Goal: Task Accomplishment & Management: Manage account settings

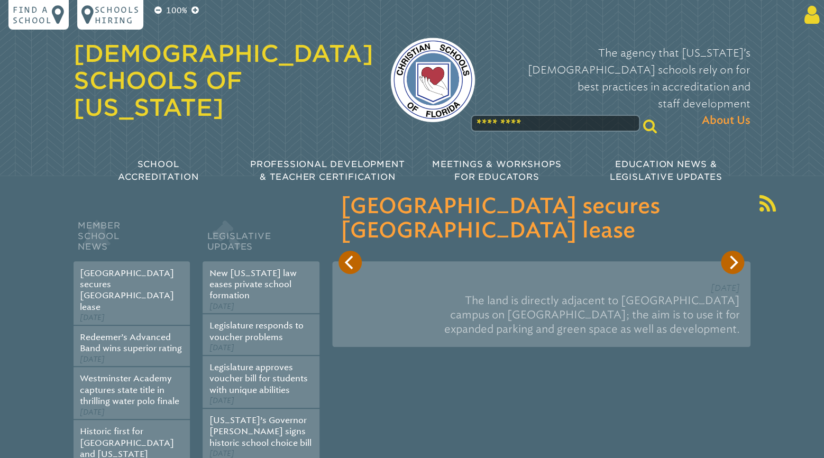
click at [812, 19] on icon at bounding box center [811, 14] width 20 height 21
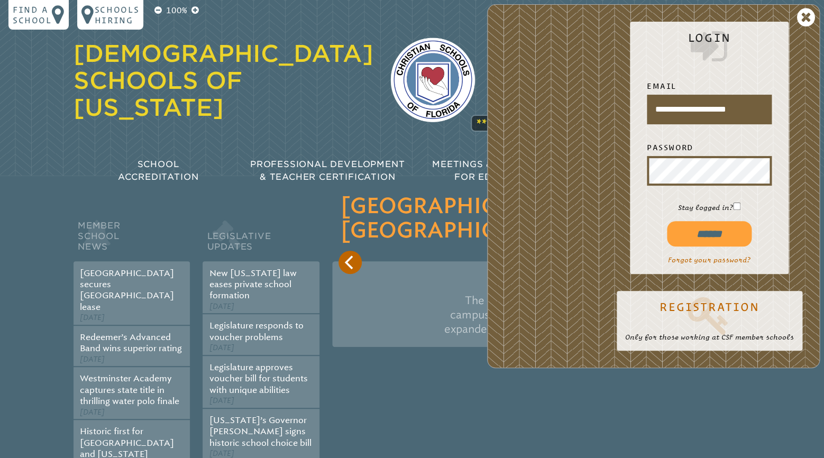
click at [700, 235] on input "******" at bounding box center [709, 233] width 85 height 25
type input "**********"
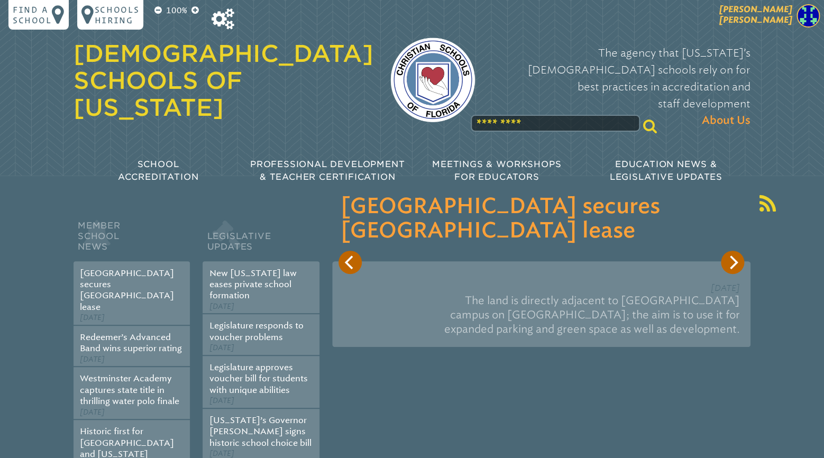
click at [780, 20] on span "[PERSON_NAME]" at bounding box center [756, 14] width 73 height 21
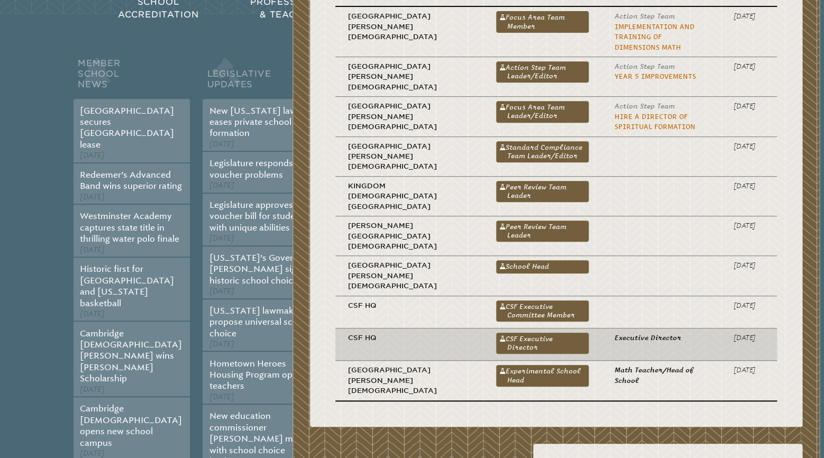
scroll to position [167, 0]
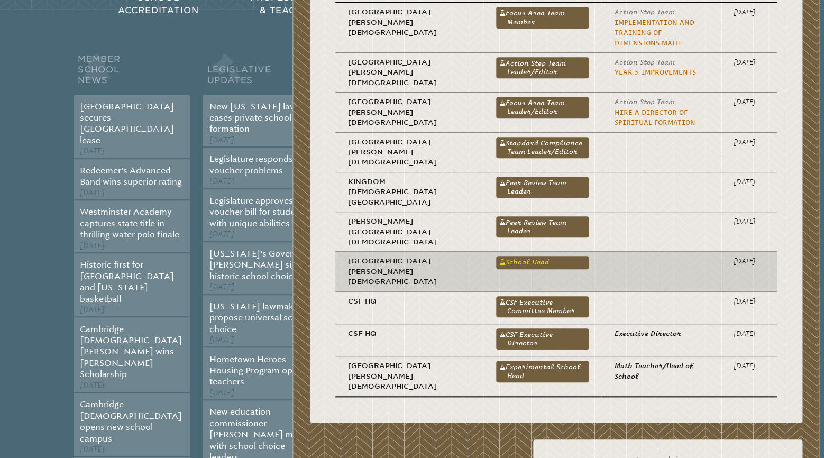
click at [504, 256] on link "School Head" at bounding box center [542, 262] width 93 height 13
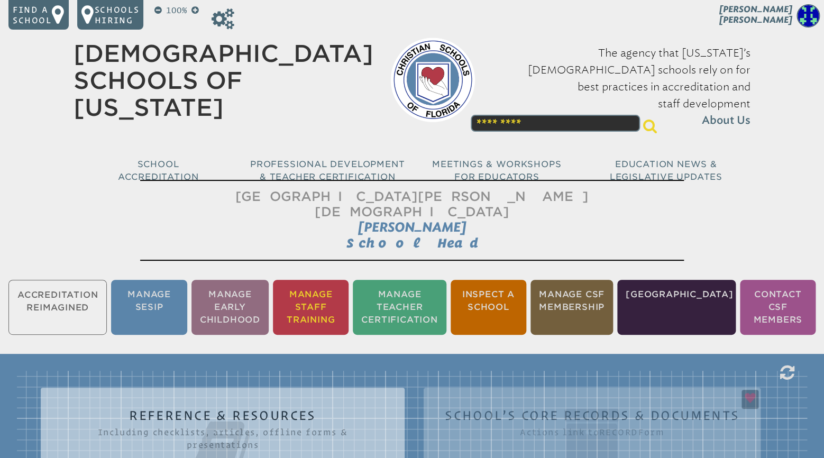
click at [319, 298] on li "Manage Staff Training" at bounding box center [311, 307] width 76 height 55
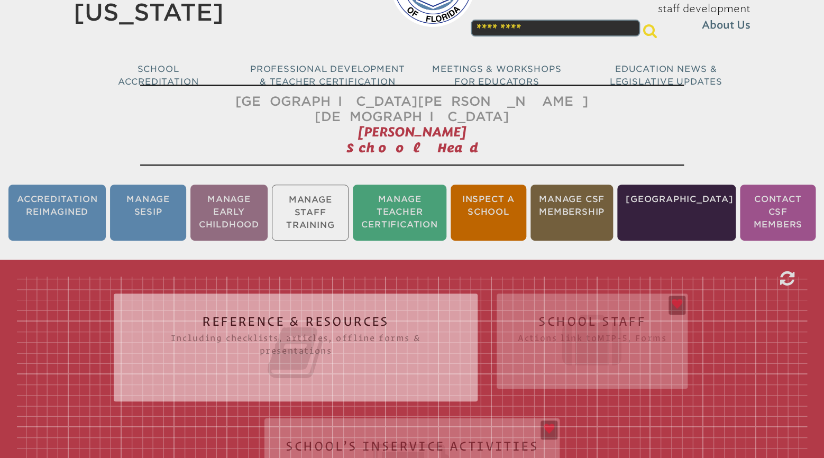
scroll to position [175, 0]
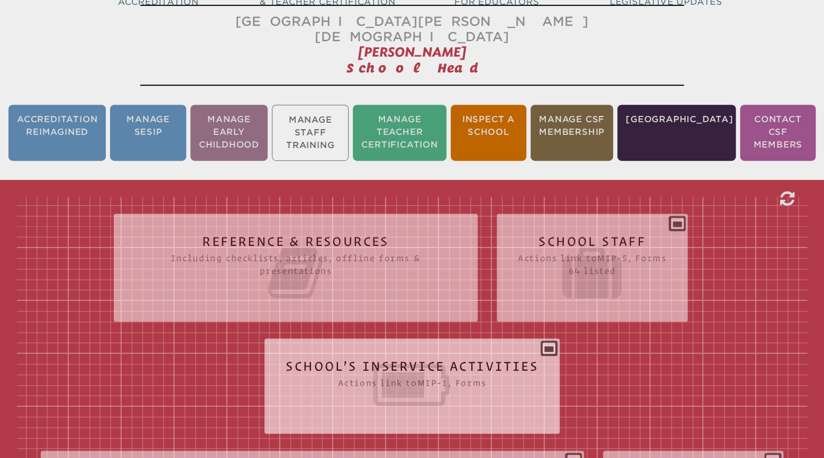
click at [383, 356] on icon at bounding box center [412, 385] width 253 height 59
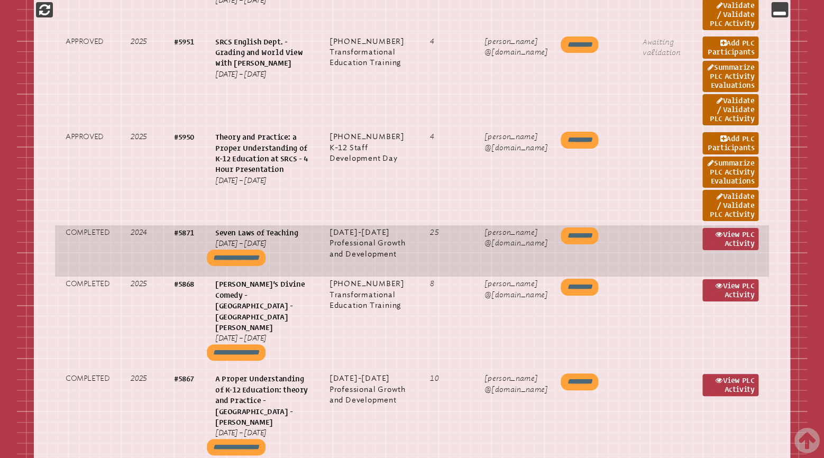
scroll to position [1564, 0]
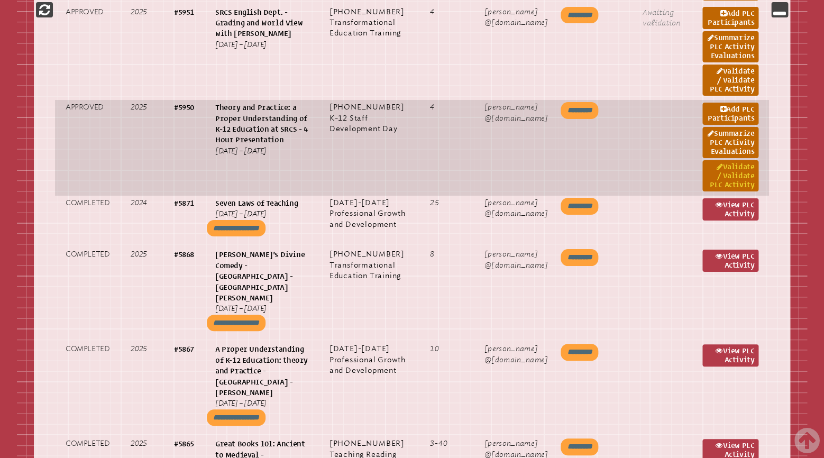
click at [727, 192] on link "Validate / Validate PLC Activity" at bounding box center [731, 175] width 56 height 31
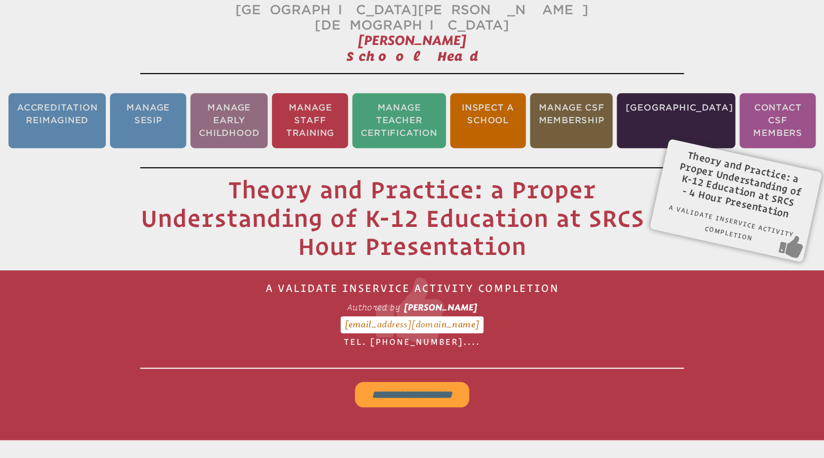
scroll to position [175, 0]
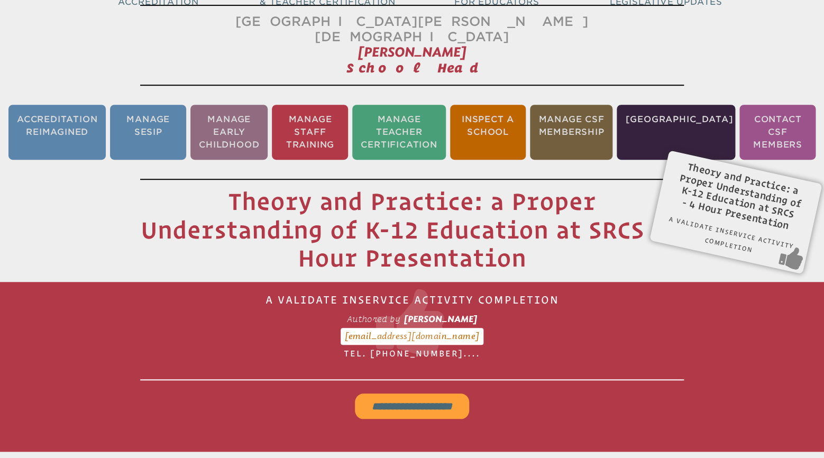
click at [407, 394] on input "**********" at bounding box center [412, 406] width 114 height 25
click at [333, 126] on li "Manage Staff Training" at bounding box center [310, 132] width 76 height 55
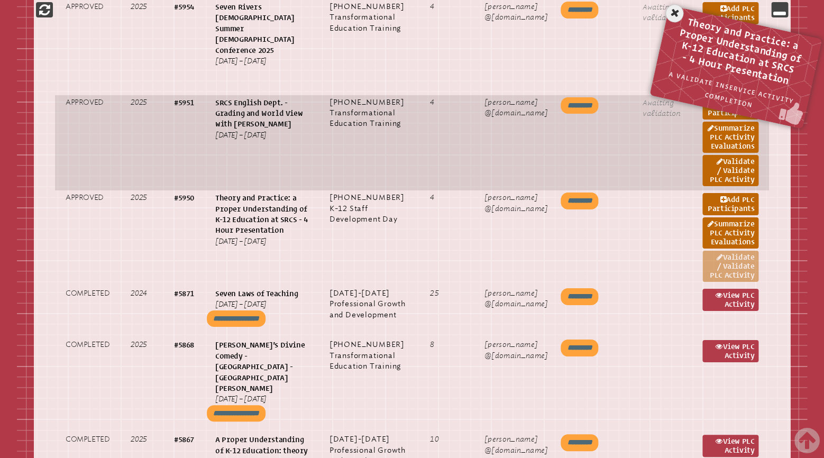
scroll to position [1398, 0]
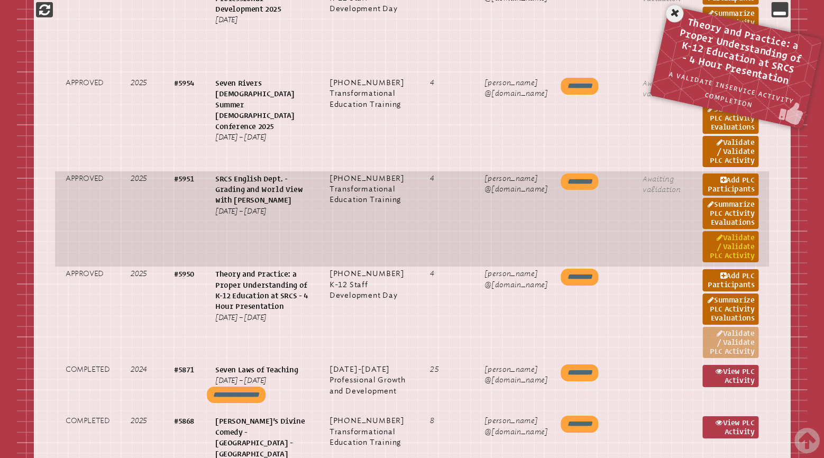
click at [730, 262] on link "Validate / Validate PLC Activity" at bounding box center [731, 246] width 56 height 31
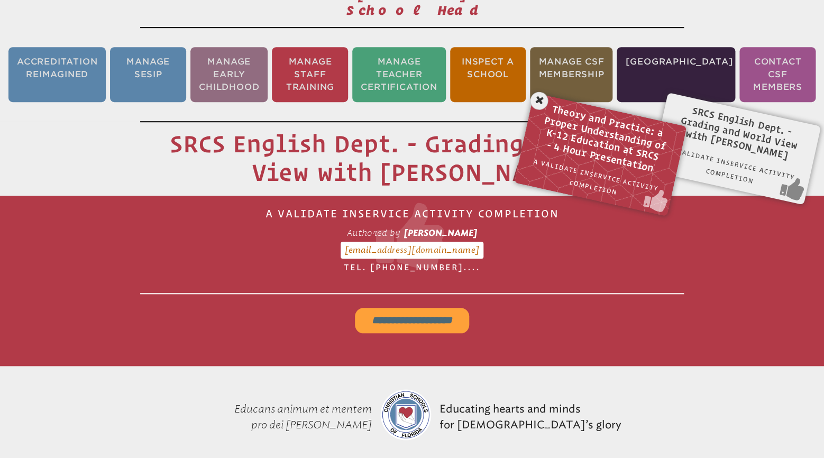
scroll to position [175, 0]
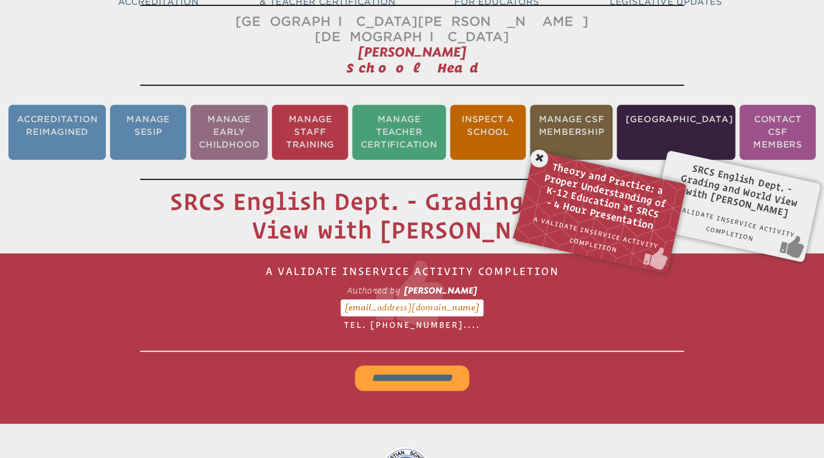
click at [447, 366] on input "**********" at bounding box center [412, 378] width 114 height 25
click at [309, 110] on li "Manage Staff Training" at bounding box center [310, 132] width 76 height 55
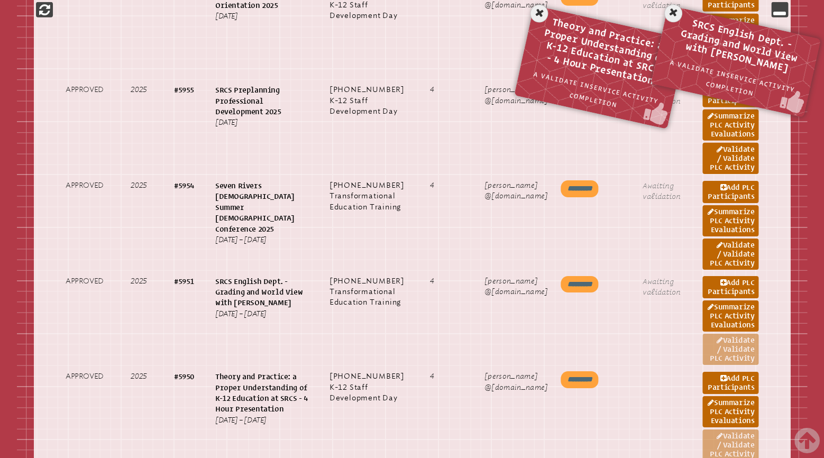
scroll to position [1286, 0]
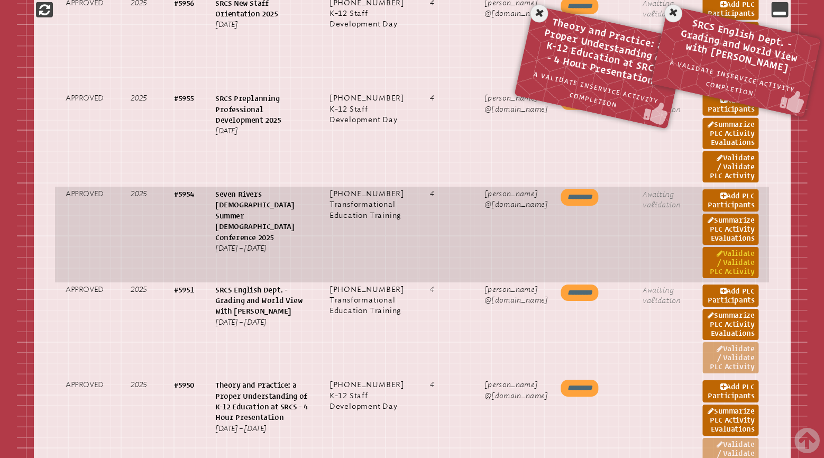
click at [739, 278] on link "Validate / Validate PLC Activity" at bounding box center [731, 262] width 56 height 31
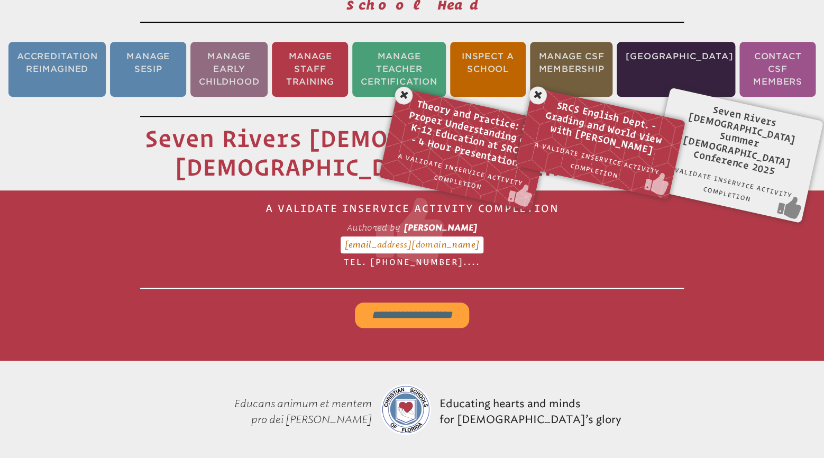
scroll to position [175, 0]
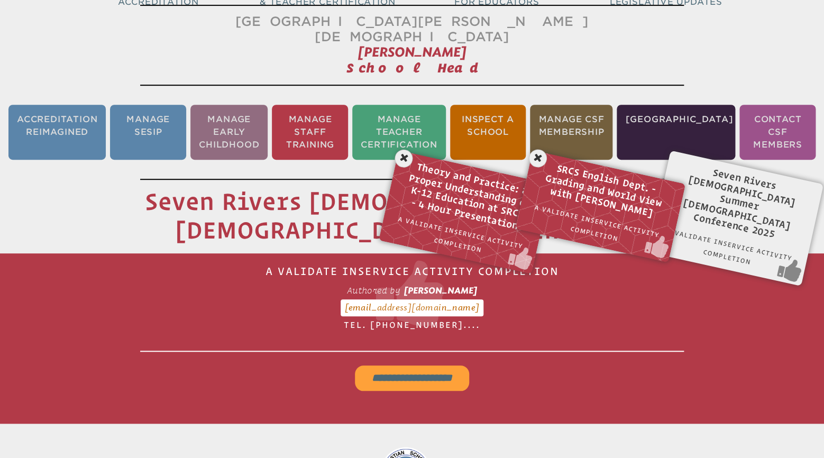
click at [439, 366] on input "**********" at bounding box center [412, 378] width 114 height 25
click at [402, 148] on icon at bounding box center [404, 159] width 22 height 22
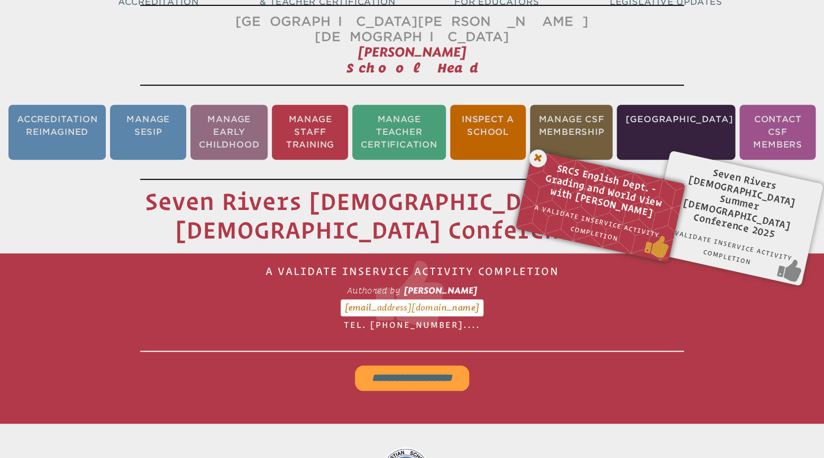
click at [539, 148] on icon at bounding box center [539, 159] width 22 height 22
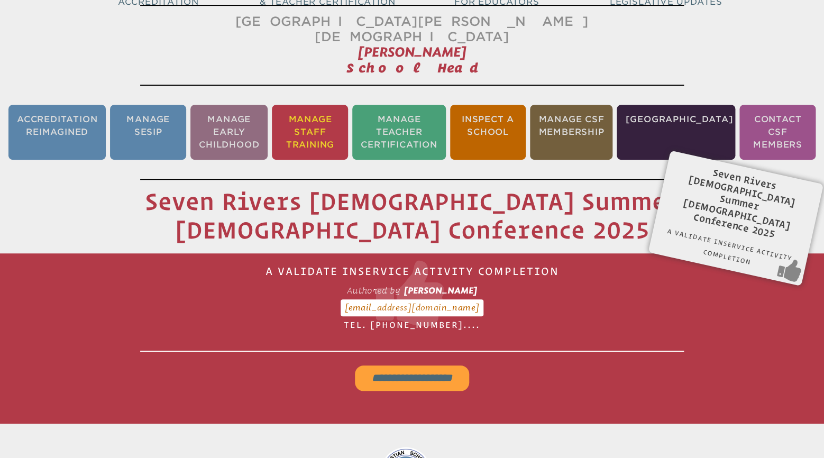
click at [335, 128] on li "Manage Staff Training" at bounding box center [310, 132] width 76 height 55
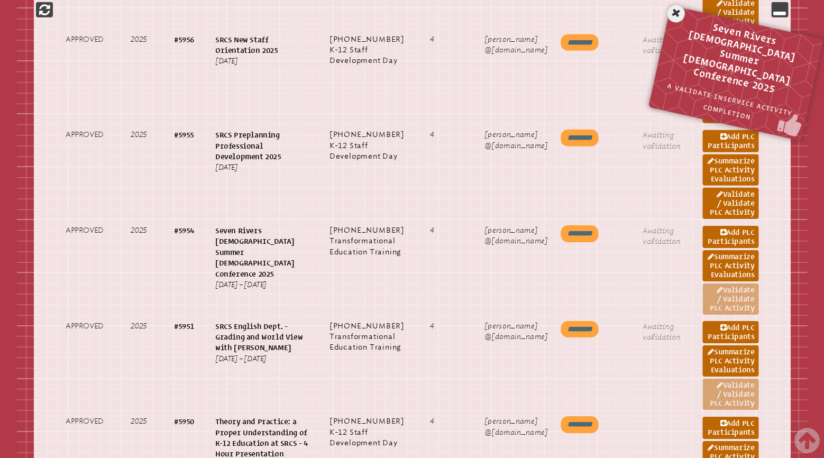
scroll to position [1231, 0]
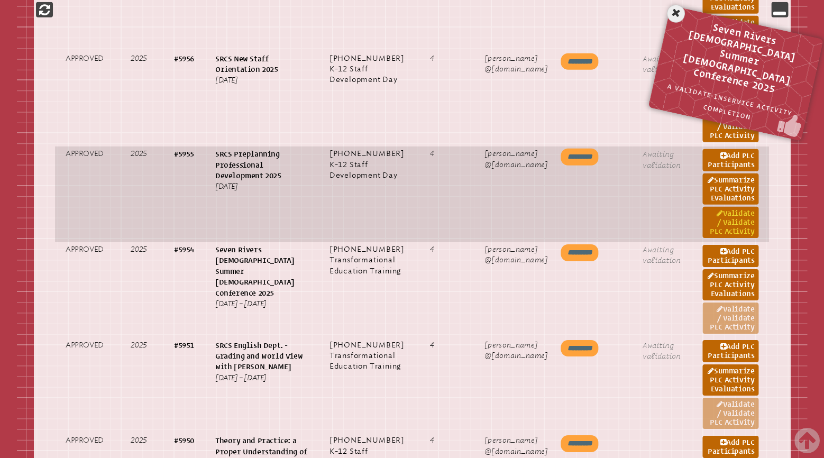
click at [740, 238] on link "Validate / Validate PLC Activity" at bounding box center [731, 222] width 56 height 31
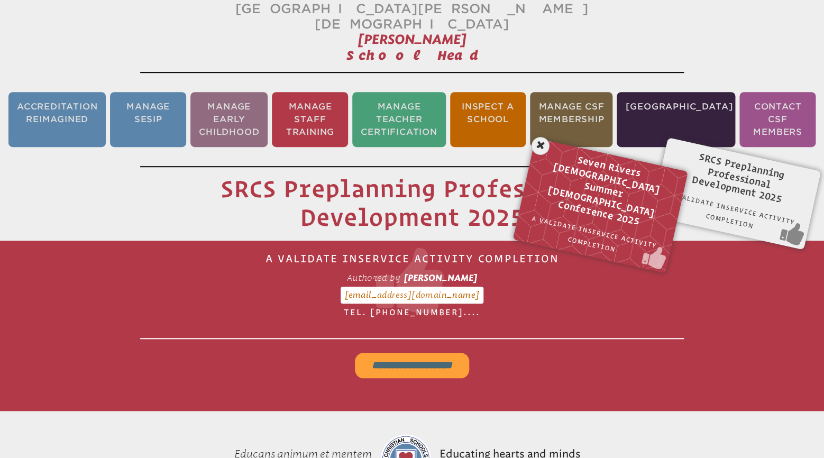
scroll to position [175, 0]
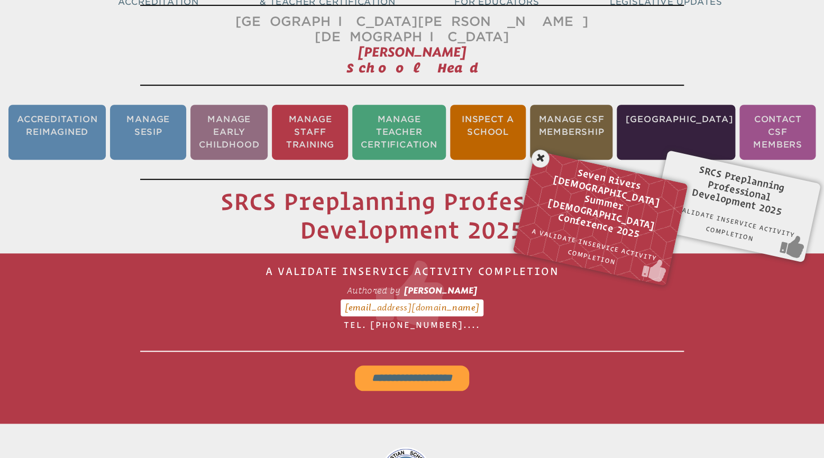
click at [439, 366] on input "**********" at bounding box center [412, 378] width 114 height 25
click at [332, 131] on li "Manage Staff Training" at bounding box center [310, 132] width 76 height 55
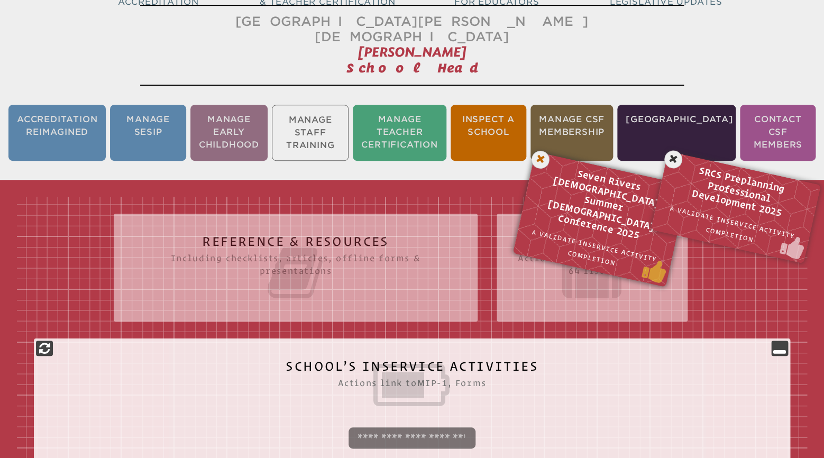
click at [539, 149] on icon at bounding box center [541, 160] width 22 height 22
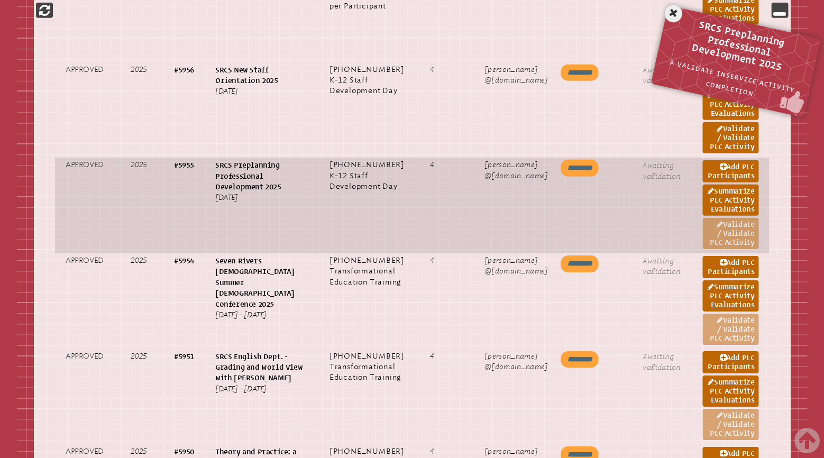
scroll to position [1120, 0]
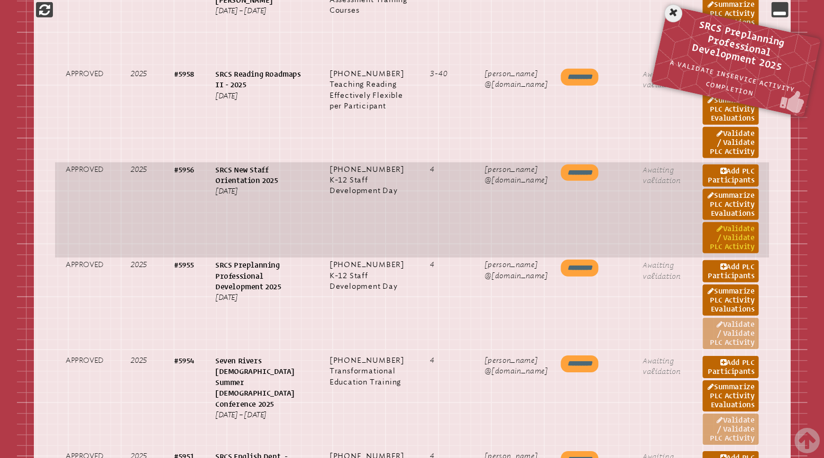
click at [727, 253] on link "Validate / Validate PLC Activity" at bounding box center [731, 237] width 56 height 31
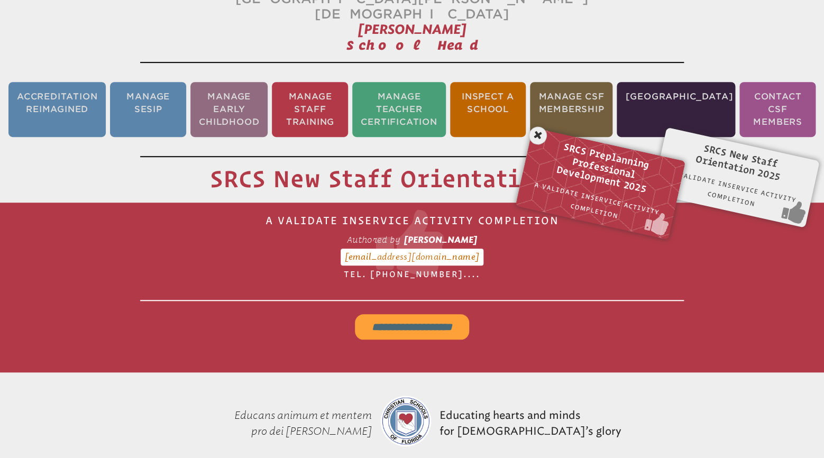
scroll to position [175, 0]
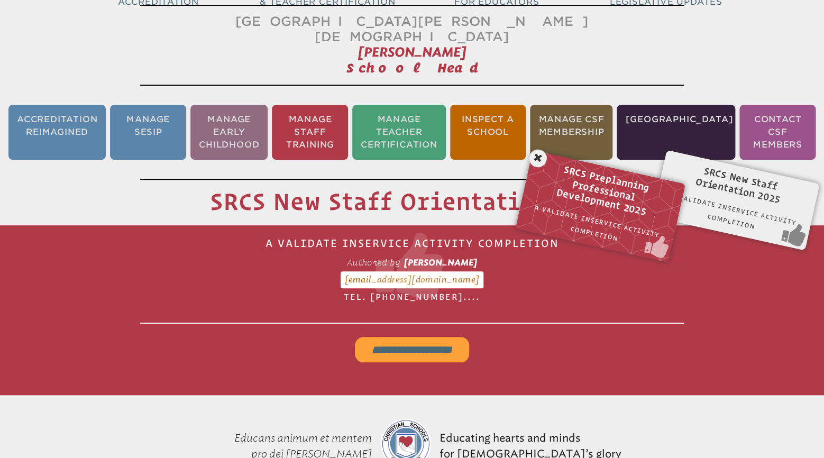
click at [422, 337] on input "**********" at bounding box center [412, 349] width 114 height 25
click at [341, 129] on li "Manage Staff Training" at bounding box center [310, 132] width 76 height 55
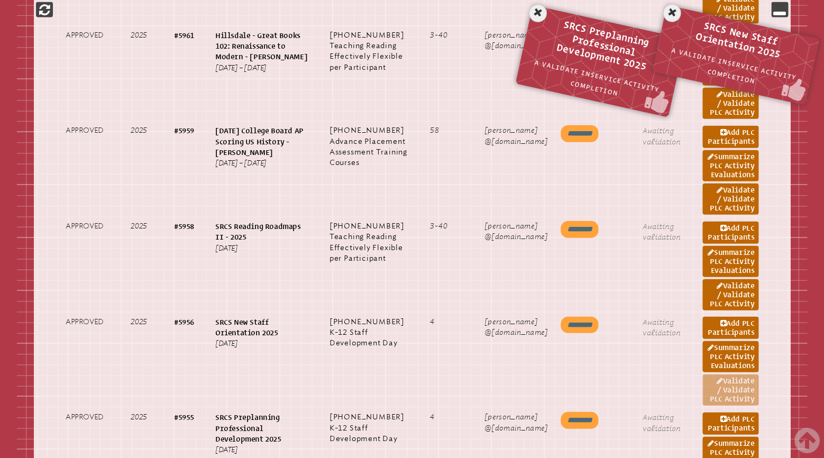
scroll to position [953, 0]
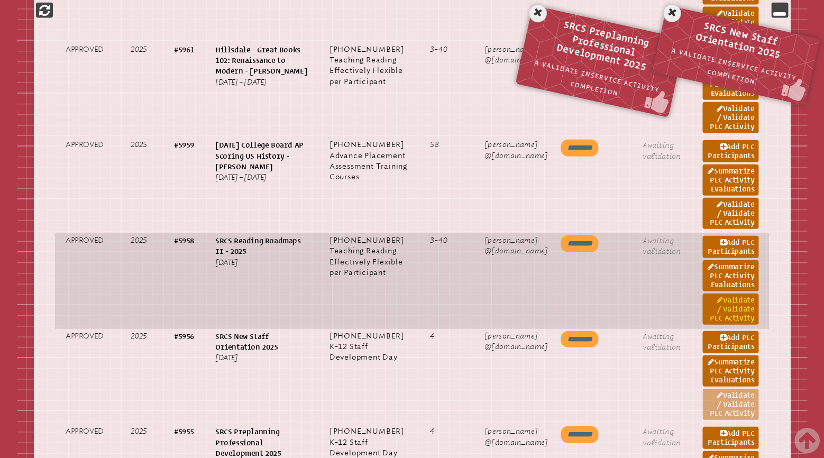
click at [731, 325] on link "Validate / Validate PLC Activity" at bounding box center [731, 309] width 56 height 31
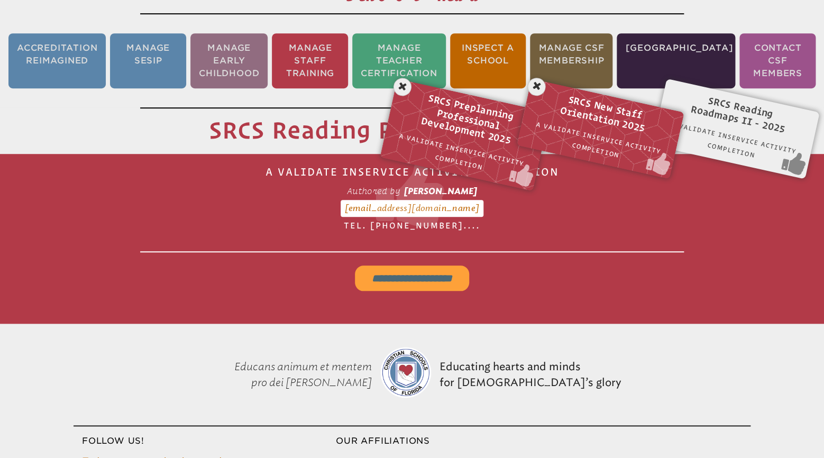
scroll to position [175, 0]
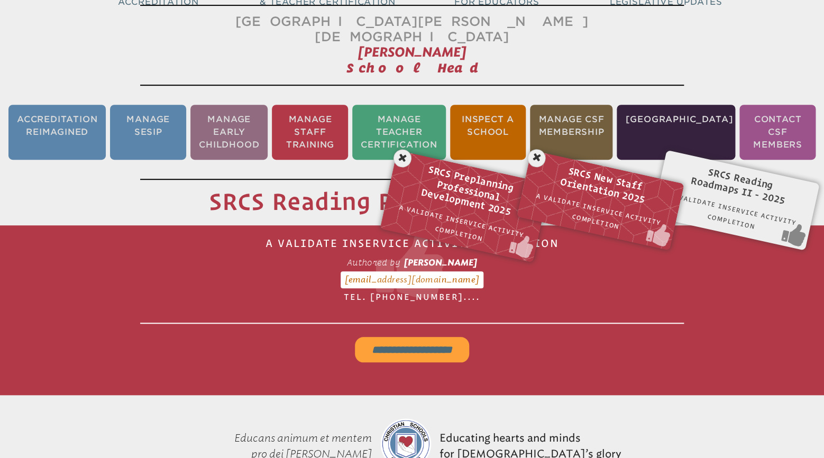
click at [448, 337] on input "**********" at bounding box center [412, 349] width 114 height 25
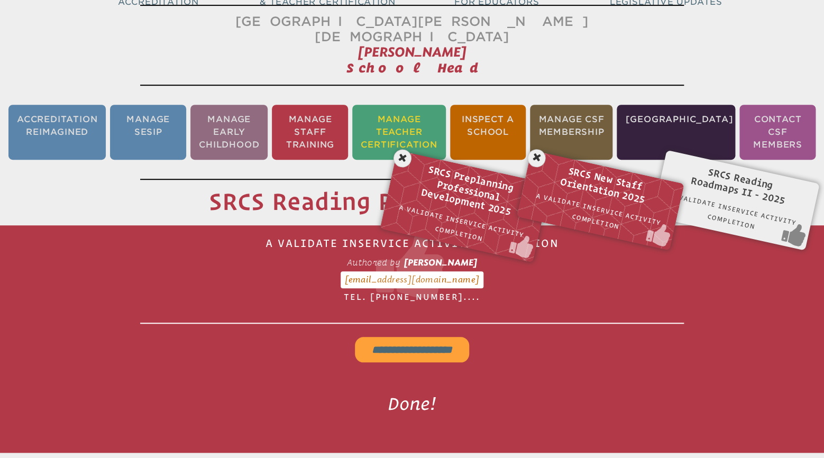
click at [400, 148] on icon at bounding box center [403, 159] width 22 height 22
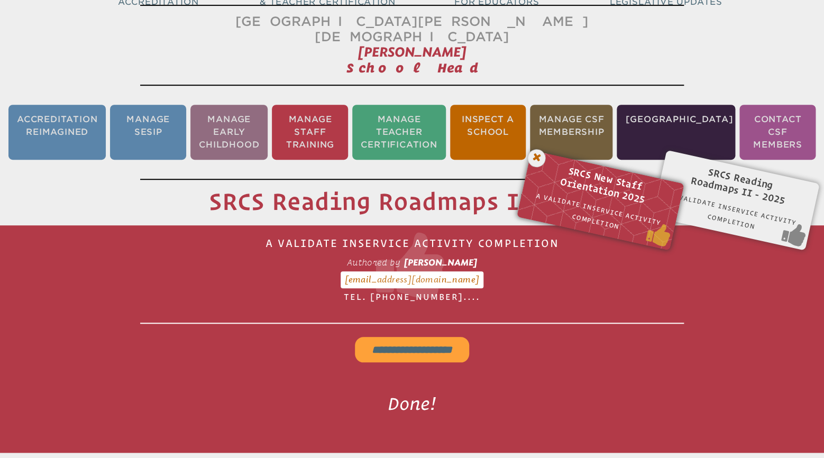
click at [538, 148] on icon at bounding box center [537, 159] width 22 height 22
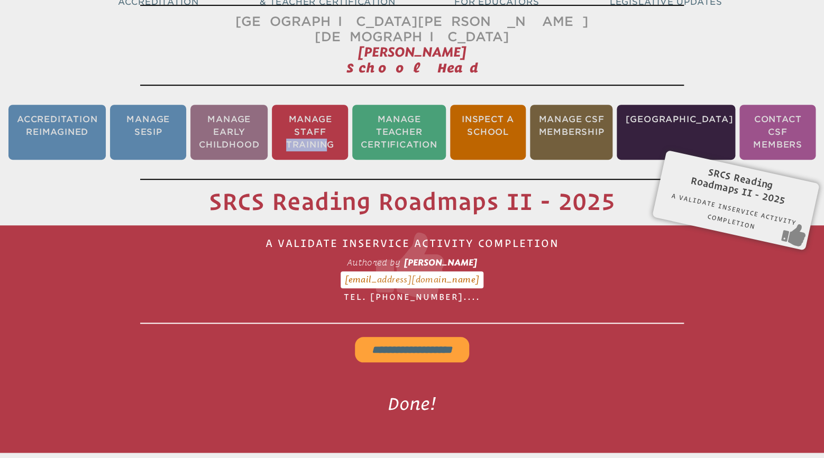
click at [310, 123] on li "Manage Staff Training" at bounding box center [310, 132] width 76 height 55
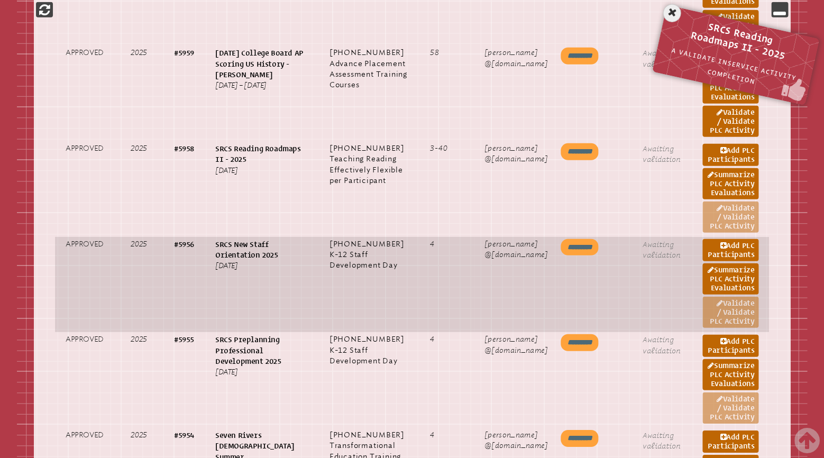
scroll to position [898, 0]
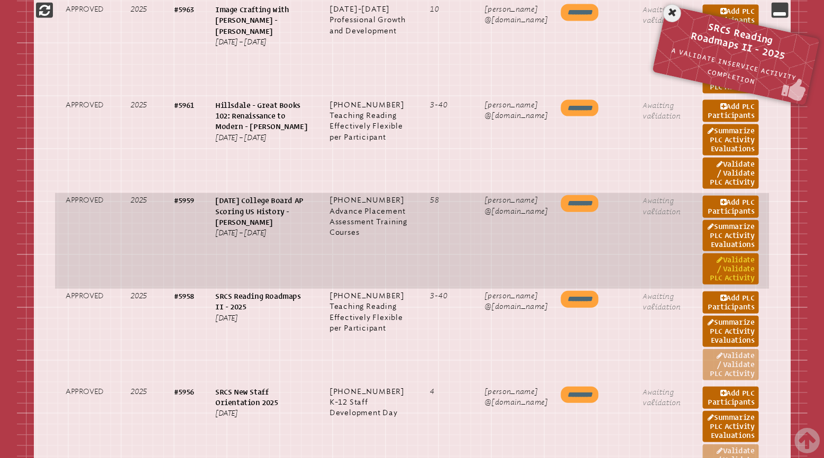
click at [720, 285] on link "Validate / Validate PLC Activity" at bounding box center [731, 268] width 56 height 31
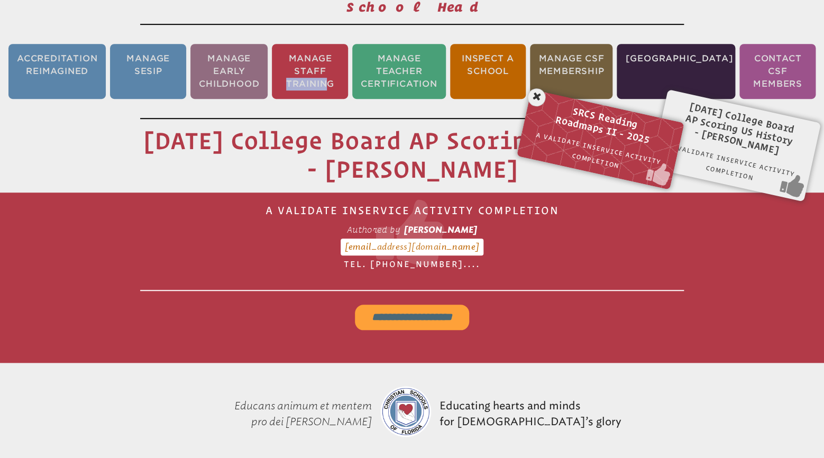
scroll to position [175, 0]
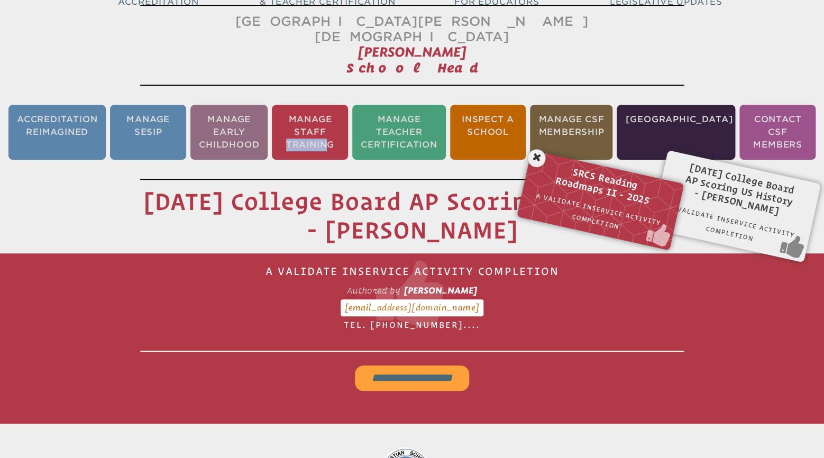
click at [421, 366] on input "**********" at bounding box center [412, 378] width 114 height 25
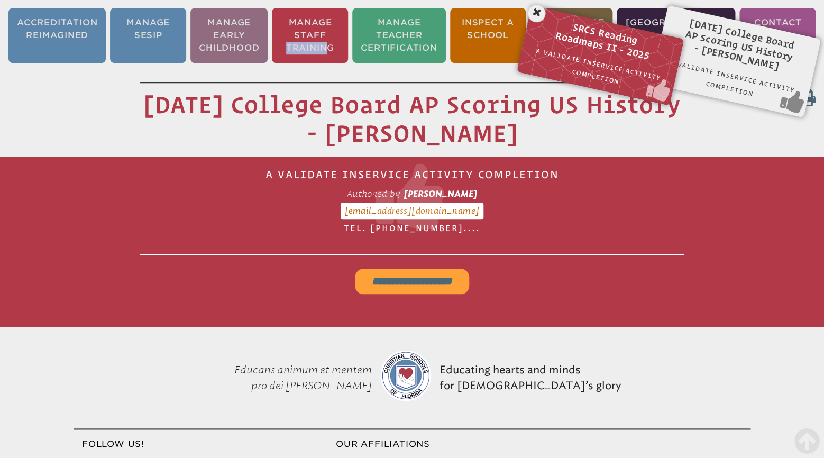
scroll to position [178, 0]
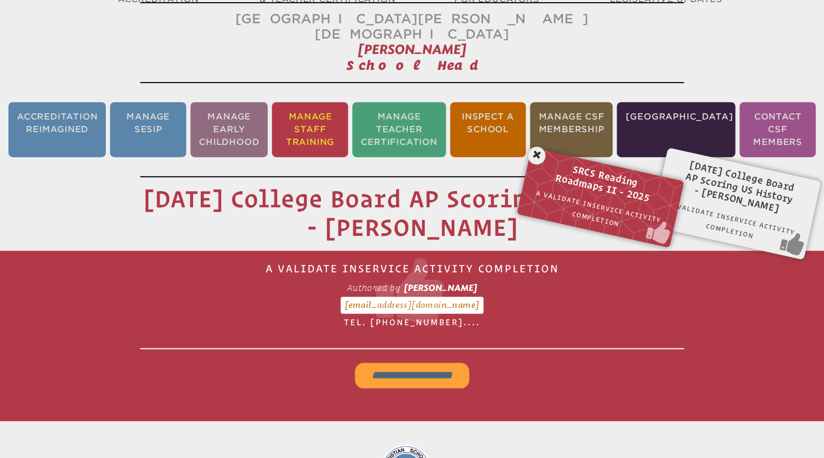
click at [348, 126] on li "Manage Staff Training" at bounding box center [310, 129] width 76 height 55
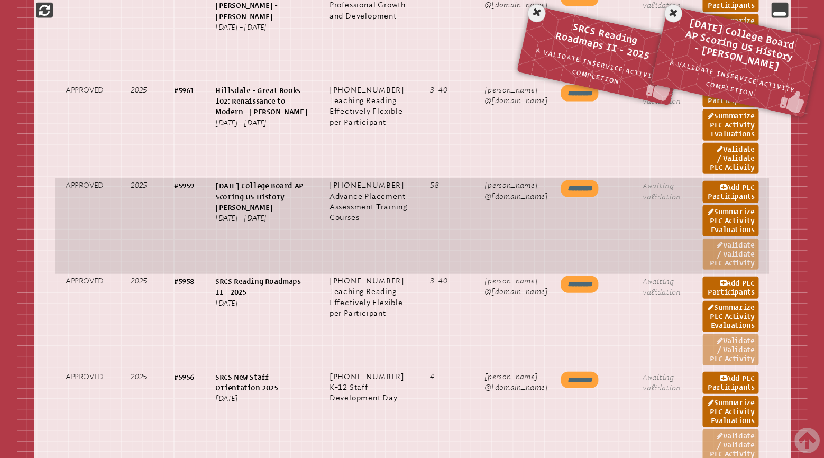
scroll to position [842, 0]
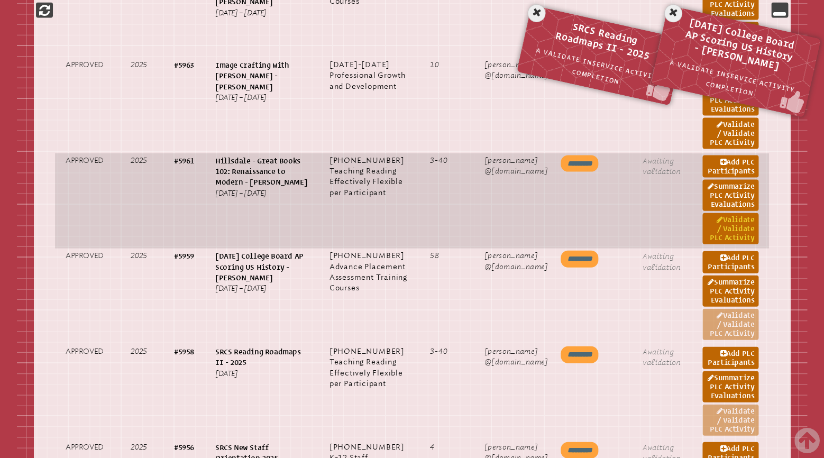
click at [735, 232] on link "Validate / Validate PLC Activity" at bounding box center [731, 228] width 56 height 31
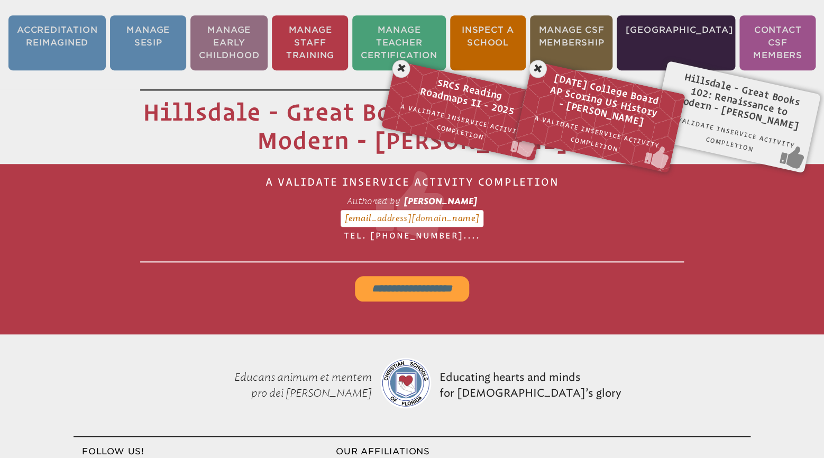
scroll to position [175, 0]
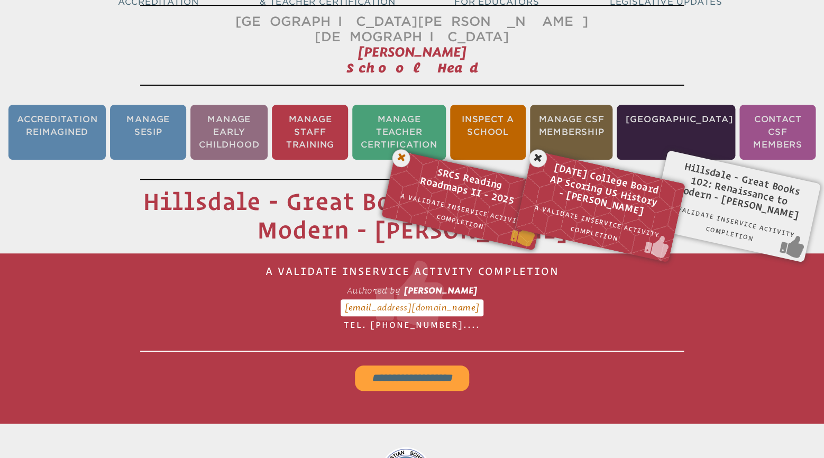
click at [399, 148] on icon at bounding box center [402, 159] width 22 height 22
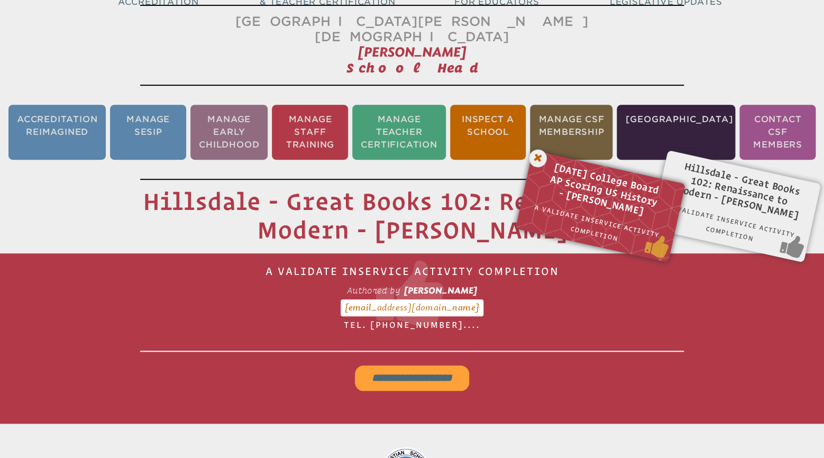
click at [535, 148] on icon at bounding box center [539, 159] width 22 height 22
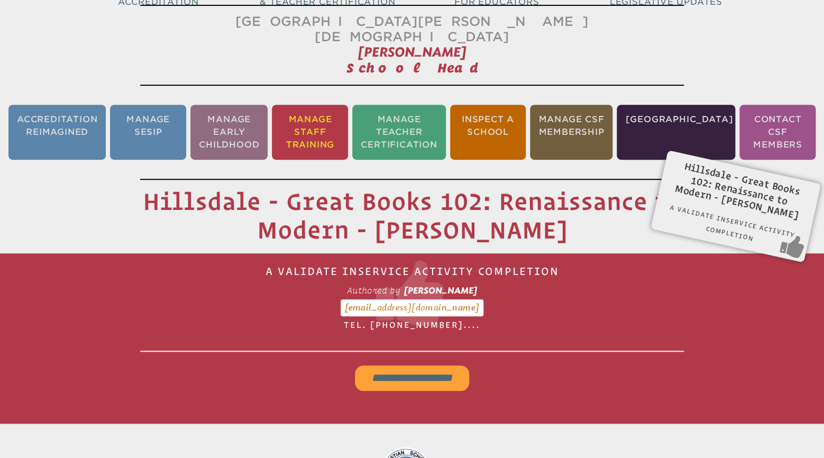
click at [334, 124] on li "Manage Staff Training" at bounding box center [310, 132] width 76 height 55
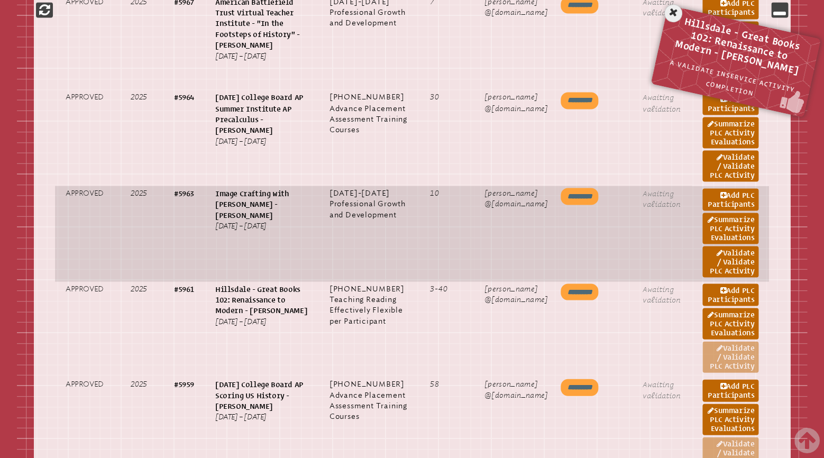
scroll to position [731, 0]
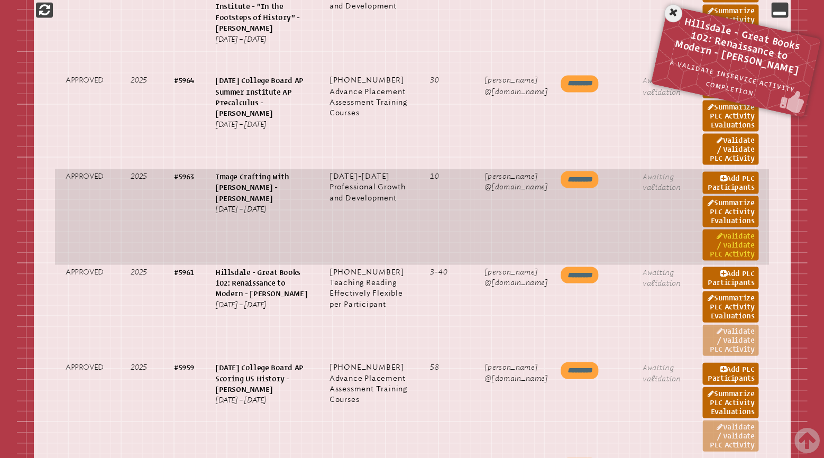
click at [737, 255] on link "Validate / Validate PLC Activity" at bounding box center [731, 244] width 56 height 31
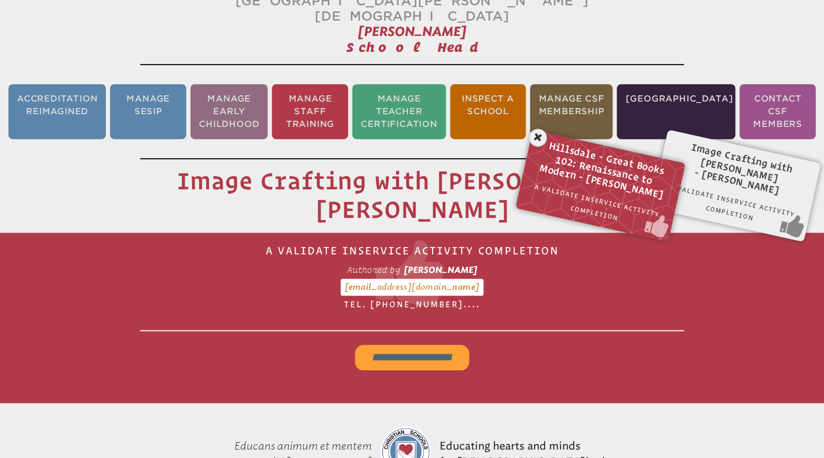
scroll to position [175, 0]
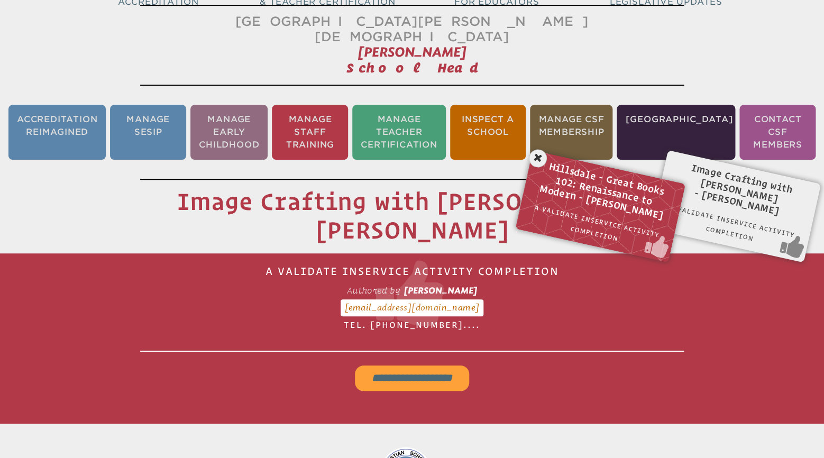
click at [409, 366] on input "**********" at bounding box center [412, 378] width 114 height 25
click at [328, 125] on li "Manage Staff Training" at bounding box center [310, 132] width 76 height 55
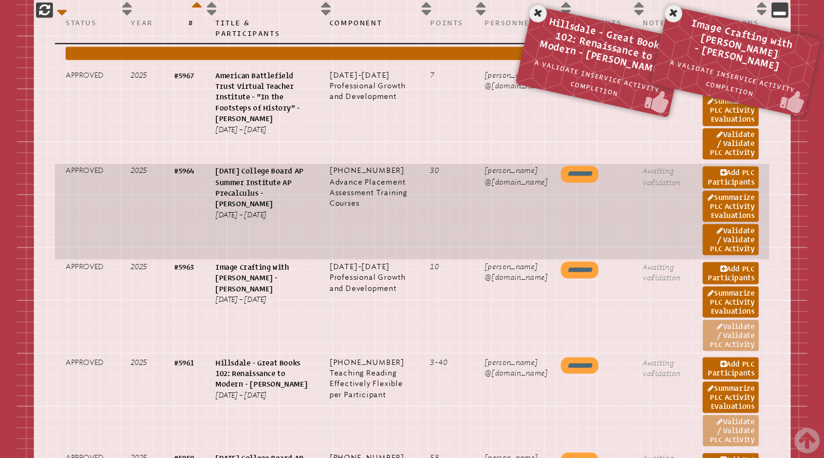
scroll to position [620, 0]
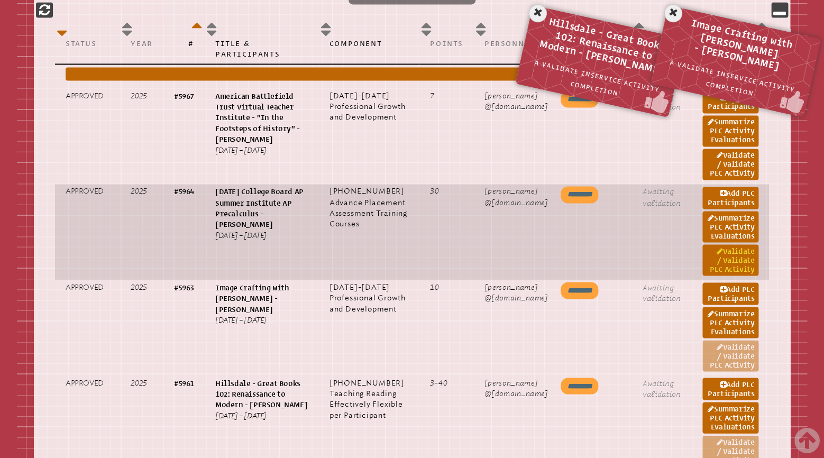
click at [736, 246] on link "Validate / Validate PLC Activity" at bounding box center [731, 259] width 56 height 31
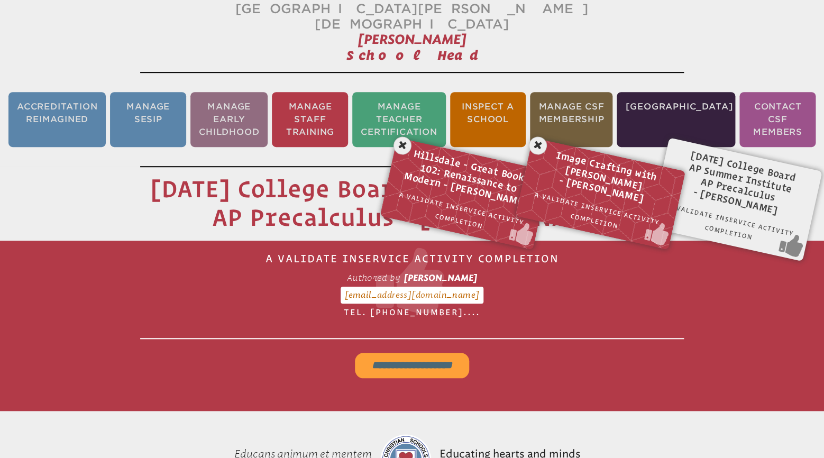
scroll to position [175, 0]
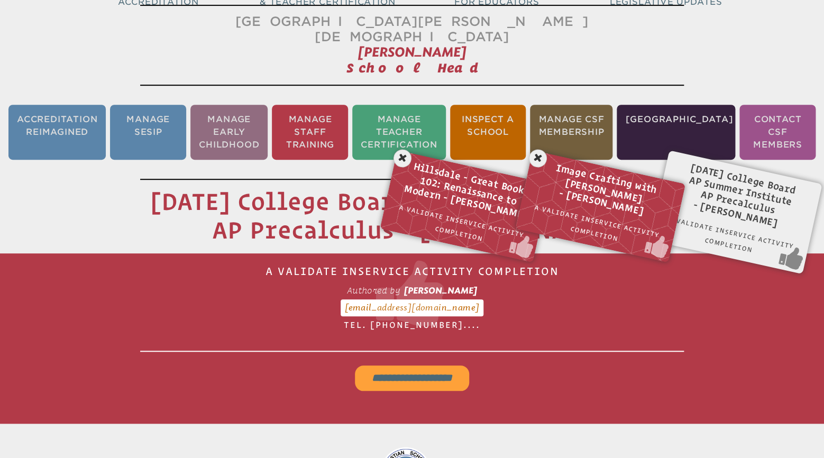
click at [394, 366] on input "**********" at bounding box center [412, 378] width 114 height 25
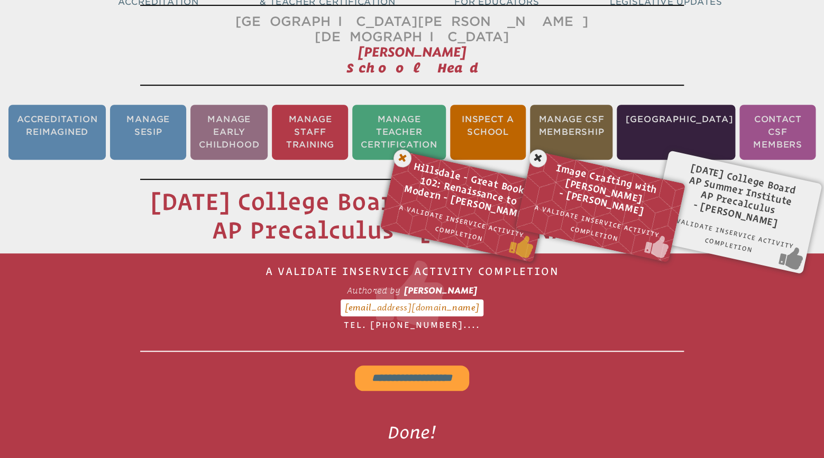
click at [399, 148] on icon at bounding box center [403, 159] width 22 height 22
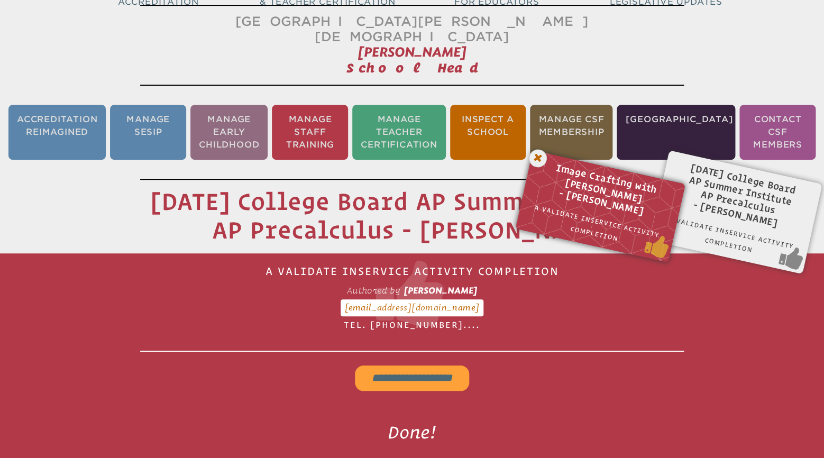
click at [537, 148] on icon at bounding box center [539, 159] width 22 height 22
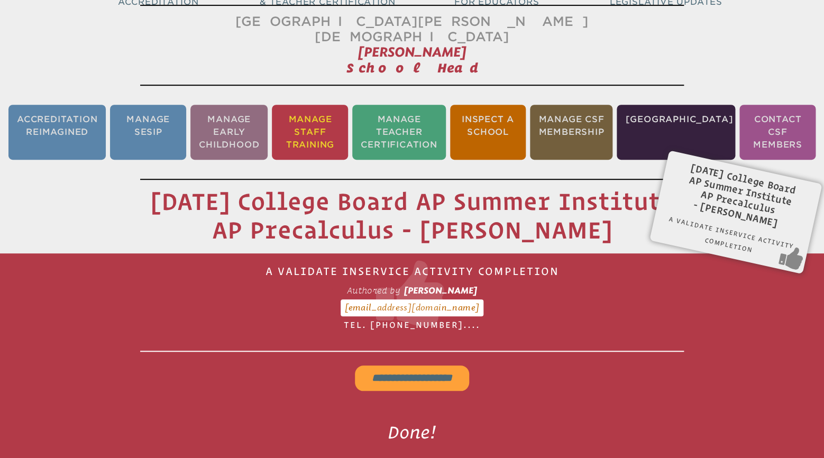
click at [343, 129] on li "Manage Staff Training" at bounding box center [310, 132] width 76 height 55
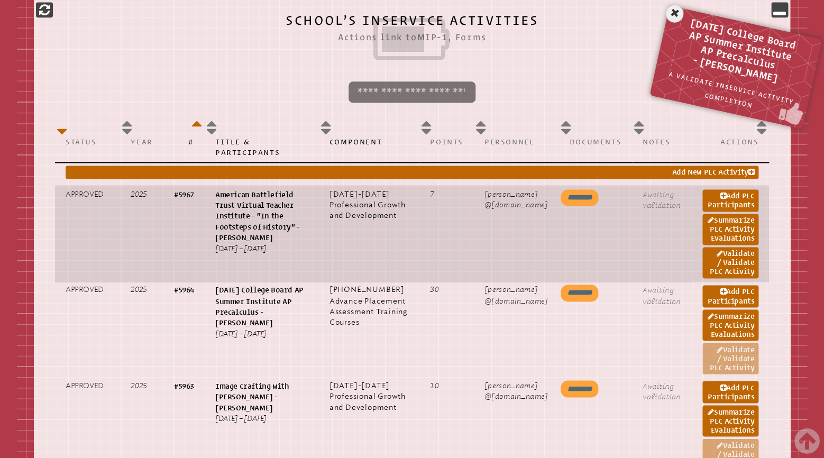
scroll to position [509, 0]
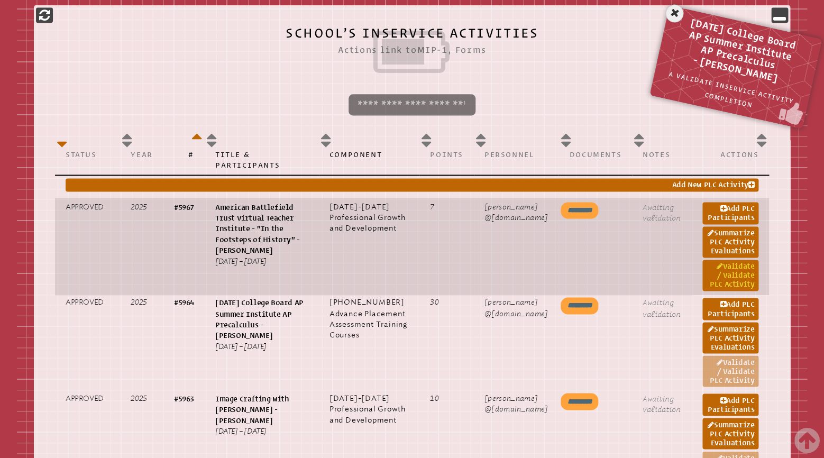
click at [738, 260] on link "Validate / Validate PLC Activity" at bounding box center [731, 275] width 56 height 31
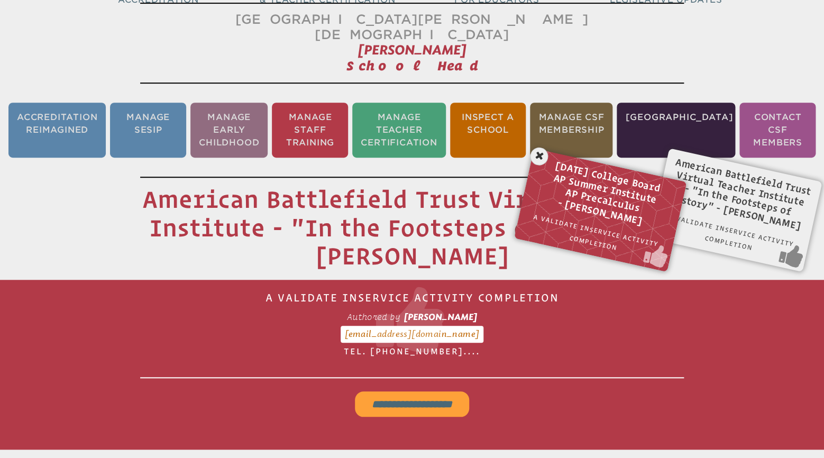
scroll to position [175, 0]
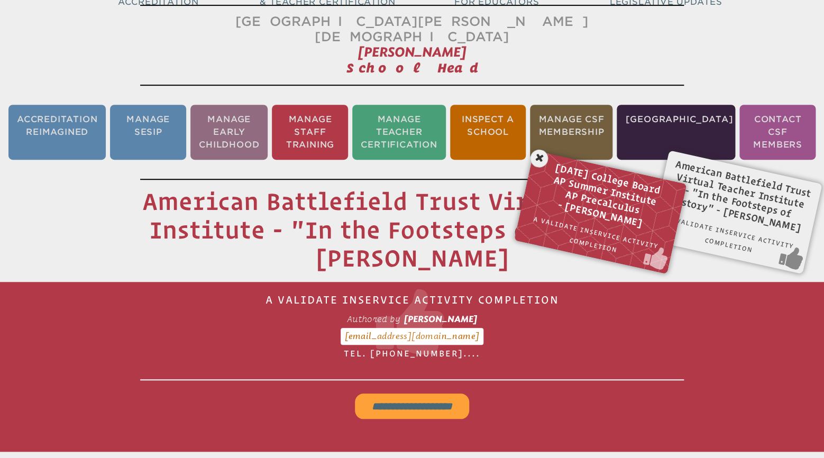
click at [421, 394] on input "**********" at bounding box center [412, 406] width 114 height 25
click at [536, 148] on icon at bounding box center [540, 159] width 22 height 22
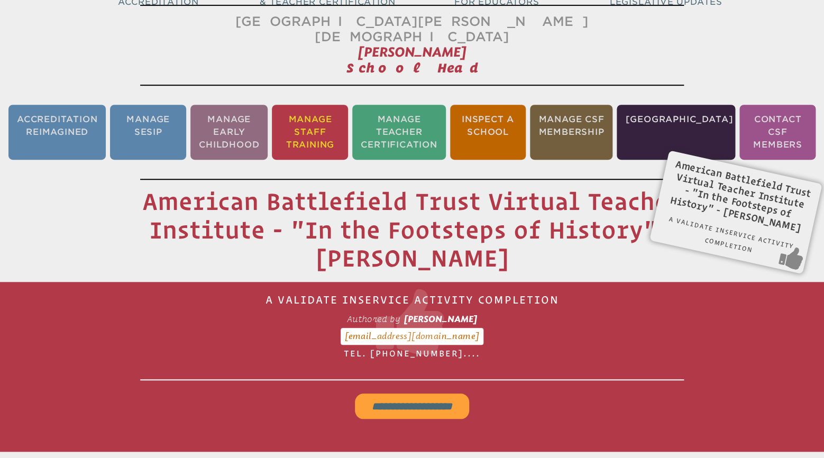
click at [315, 122] on li "Manage Staff Training" at bounding box center [310, 132] width 76 height 55
